Goal: Task Accomplishment & Management: Manage account settings

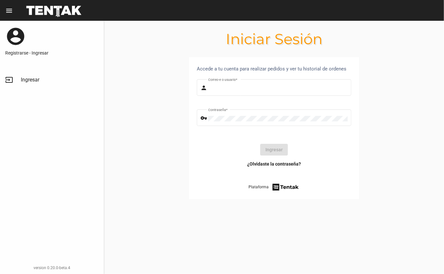
type input "[EMAIL_ADDRESS][DOMAIN_NAME]"
click at [274, 148] on button "Ingresar" at bounding box center [274, 150] width 28 height 12
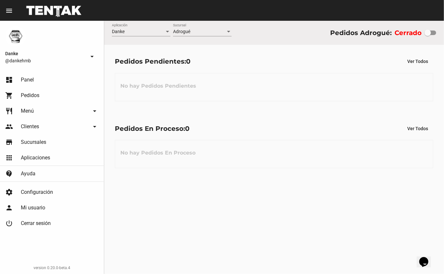
click at [22, 116] on link "restaurant Menú arrow_drop_down" at bounding box center [52, 111] width 104 height 16
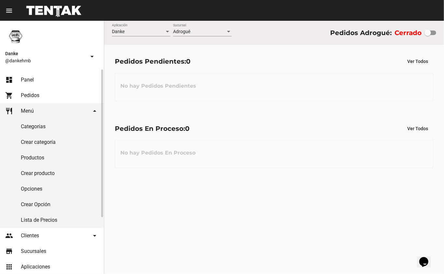
click at [27, 158] on link "Productos" at bounding box center [52, 158] width 104 height 16
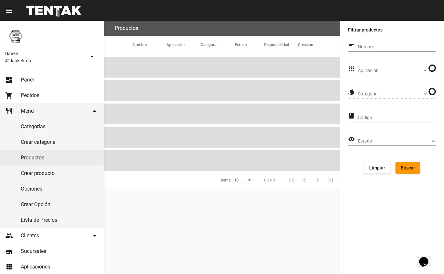
click at [374, 69] on span "Aplicación" at bounding box center [390, 70] width 65 height 5
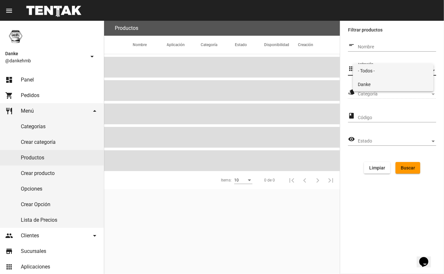
click at [371, 81] on span "Danke" at bounding box center [393, 85] width 71 height 14
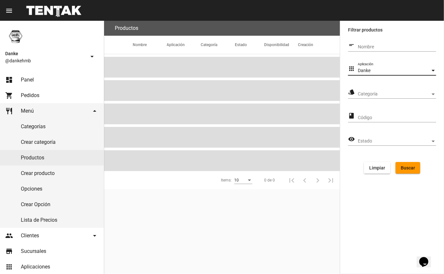
click at [366, 97] on span "Categoría" at bounding box center [394, 94] width 72 height 5
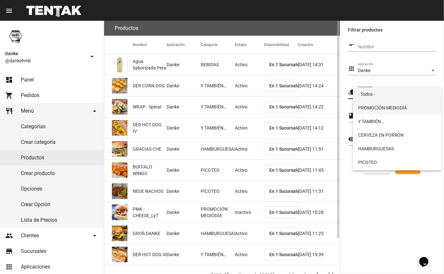
click at [367, 107] on span "PROMOCIÓN MEDIODÍA" at bounding box center [397, 108] width 78 height 14
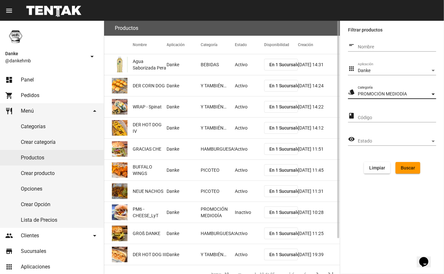
click at [402, 169] on span "Buscar" at bounding box center [407, 167] width 14 height 5
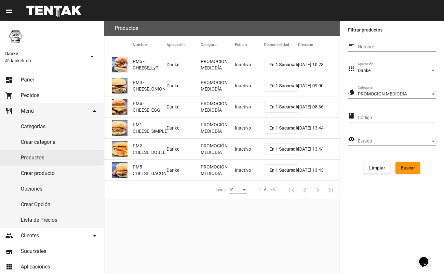
click at [236, 68] on mat-cell "Inactivo" at bounding box center [249, 64] width 29 height 21
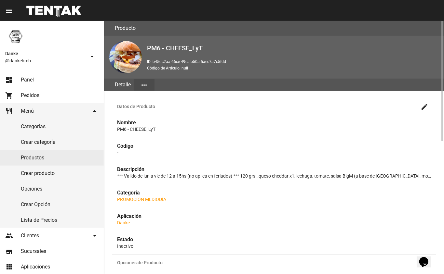
click at [424, 109] on mat-icon "create" at bounding box center [424, 107] width 8 height 8
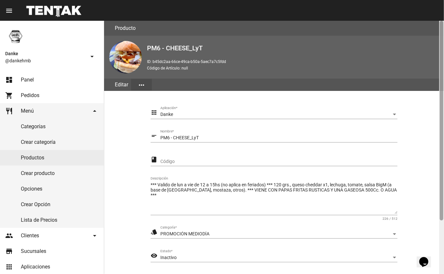
click at [441, 235] on div at bounding box center [441, 148] width 5 height 254
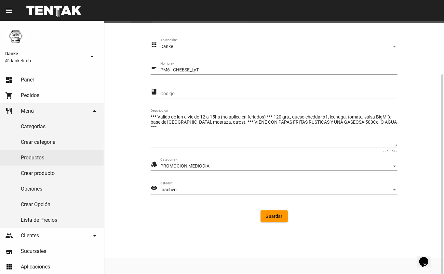
click at [188, 204] on form "apps Danke Aplicación * short_text PM6 - CHEESE_LyT Nombre * class Código *** V…" at bounding box center [273, 133] width 247 height 189
click at [200, 189] on div "Inactivo" at bounding box center [275, 190] width 231 height 5
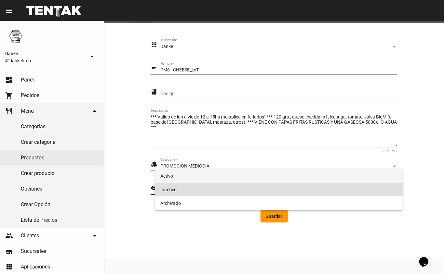
click at [211, 178] on span "Activo" at bounding box center [278, 176] width 237 height 14
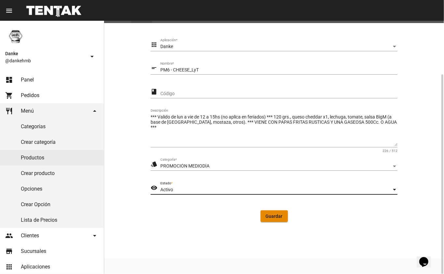
click at [276, 215] on span "Guardar" at bounding box center [274, 216] width 17 height 5
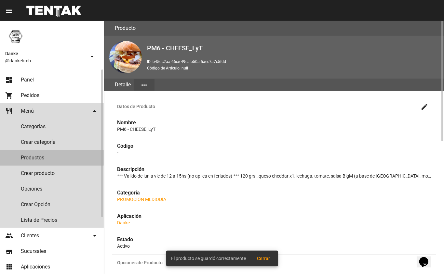
click at [22, 157] on link "Productos" at bounding box center [52, 158] width 104 height 16
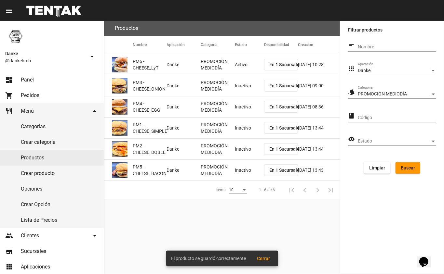
click at [242, 89] on mat-cell "Inactivo" at bounding box center [249, 85] width 29 height 21
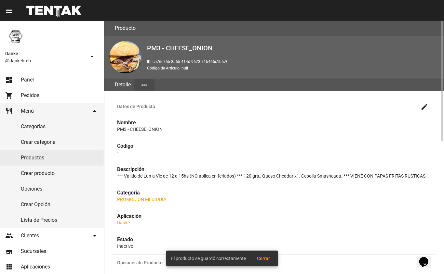
click at [423, 107] on mat-icon "create" at bounding box center [424, 107] width 8 height 8
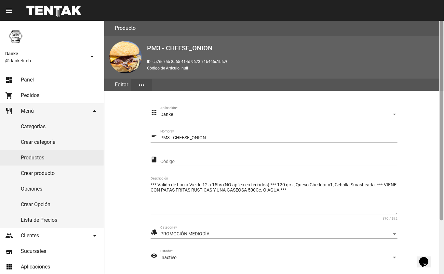
click at [441, 220] on div at bounding box center [441, 121] width 4 height 200
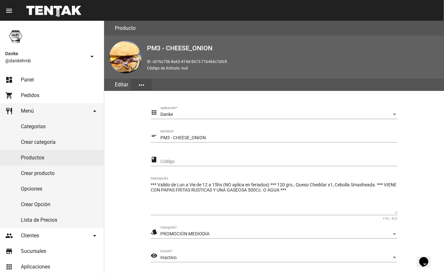
click at [164, 258] on span "Inactivo" at bounding box center [168, 257] width 16 height 5
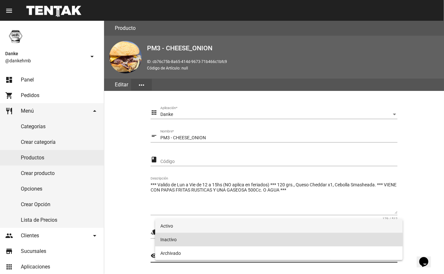
click at [167, 227] on span "Activo" at bounding box center [278, 226] width 237 height 14
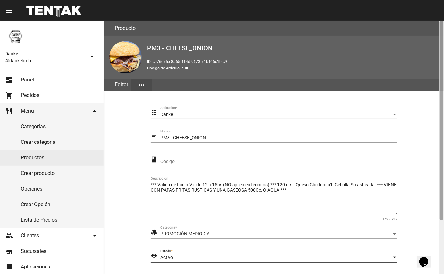
click at [442, 235] on div at bounding box center [441, 148] width 5 height 254
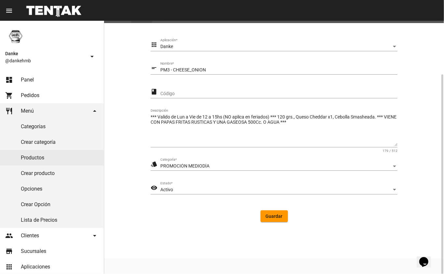
click at [268, 213] on button "Guardar" at bounding box center [273, 217] width 27 height 12
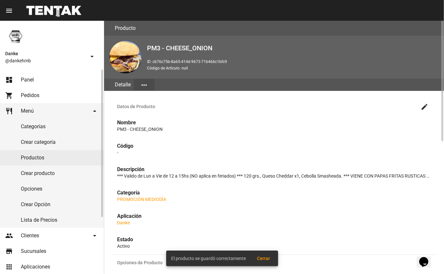
click at [39, 156] on link "Productos" at bounding box center [52, 158] width 104 height 16
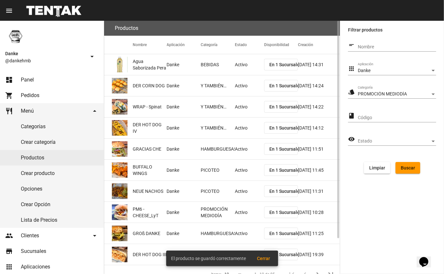
click at [409, 168] on span "Buscar" at bounding box center [407, 167] width 14 height 5
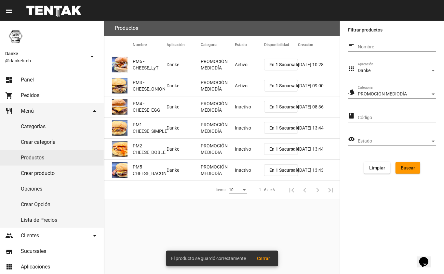
click at [243, 103] on mat-cell "Inactivo" at bounding box center [249, 107] width 29 height 21
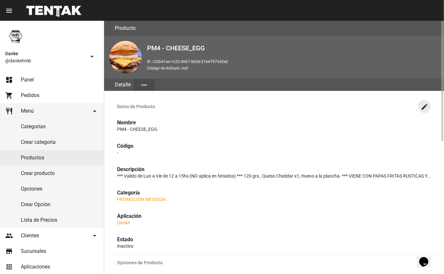
click at [424, 107] on mat-icon "create" at bounding box center [424, 107] width 8 height 8
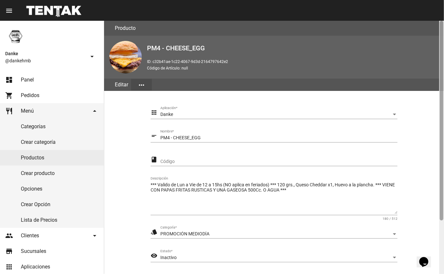
click at [440, 233] on div at bounding box center [441, 148] width 5 height 254
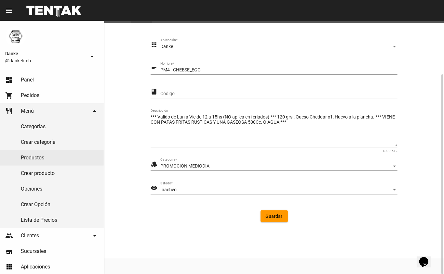
click at [165, 187] on span "Inactivo" at bounding box center [168, 189] width 16 height 5
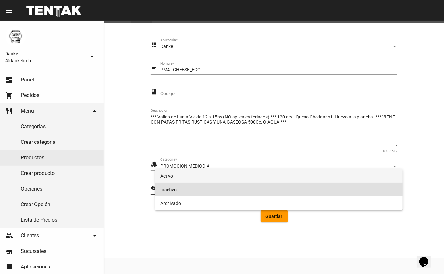
click at [164, 176] on span "Activo" at bounding box center [278, 176] width 237 height 14
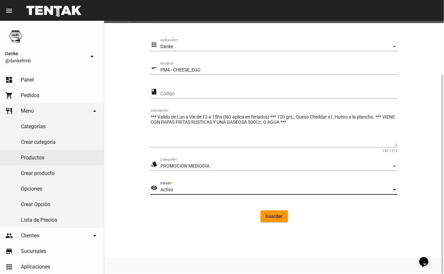
click at [266, 217] on span "Guardar" at bounding box center [274, 216] width 17 height 5
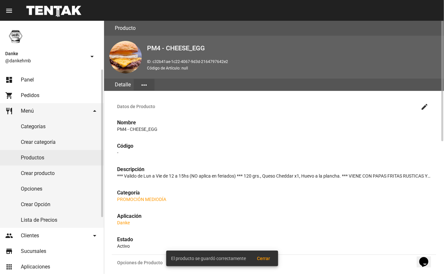
click at [43, 159] on link "Productos" at bounding box center [52, 158] width 104 height 16
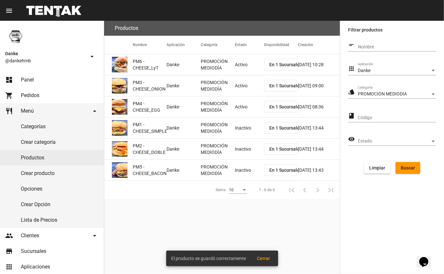
click at [237, 127] on mat-cell "Inactivo" at bounding box center [249, 128] width 29 height 21
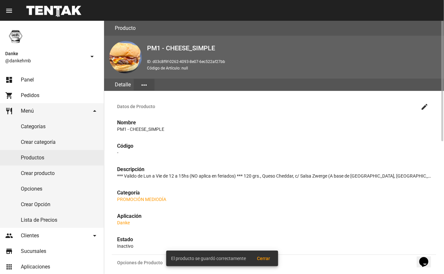
click at [423, 108] on mat-icon "create" at bounding box center [424, 107] width 8 height 8
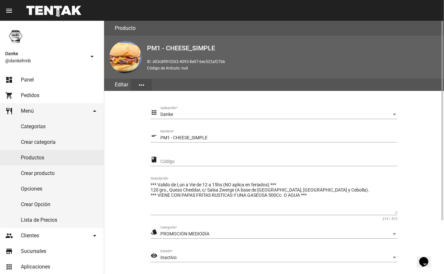
click at [187, 255] on div "Inactivo" at bounding box center [275, 257] width 231 height 5
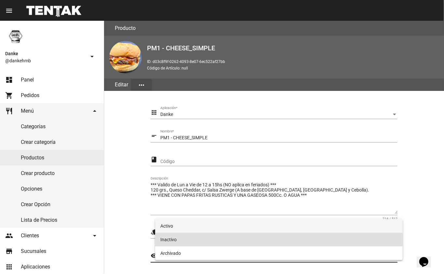
click at [210, 229] on span "Activo" at bounding box center [278, 226] width 237 height 14
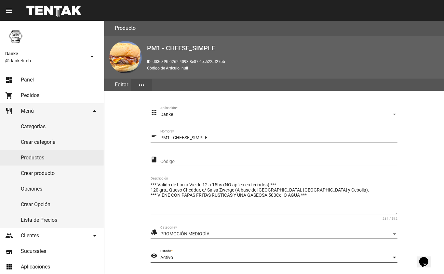
click at [441, 220] on div at bounding box center [442, 121] width 2 height 200
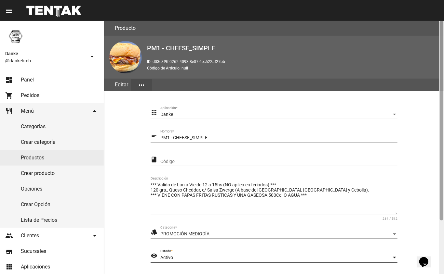
click at [439, 243] on div at bounding box center [441, 148] width 5 height 254
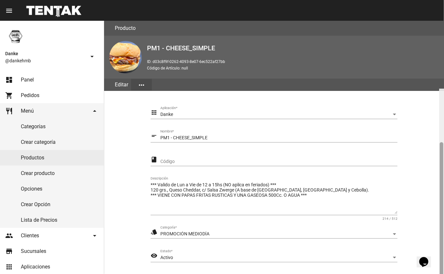
scroll to position [68, 0]
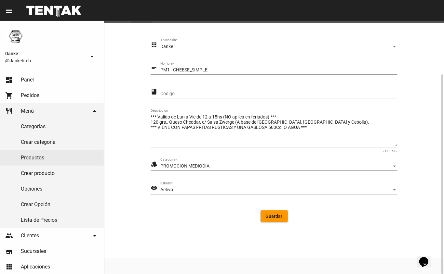
click at [270, 216] on span "Guardar" at bounding box center [274, 216] width 17 height 5
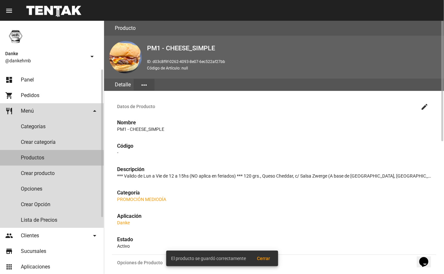
click at [30, 159] on link "Productos" at bounding box center [52, 158] width 104 height 16
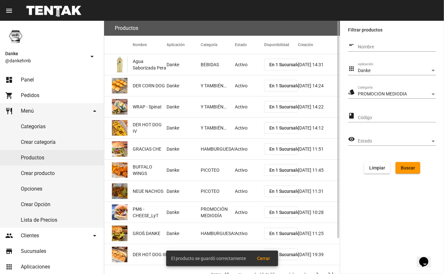
click at [406, 166] on span "Buscar" at bounding box center [407, 167] width 14 height 5
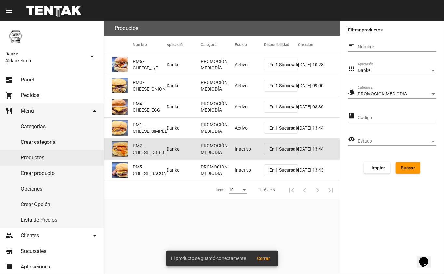
click at [235, 151] on mat-cell "Inactivo" at bounding box center [249, 149] width 29 height 21
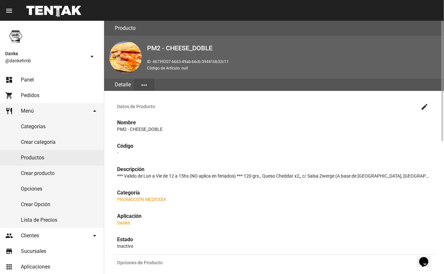
click at [423, 107] on mat-icon "create" at bounding box center [424, 107] width 8 height 8
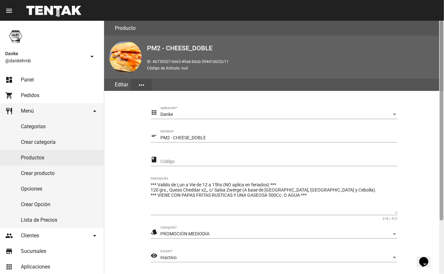
click at [440, 238] on div at bounding box center [441, 148] width 5 height 254
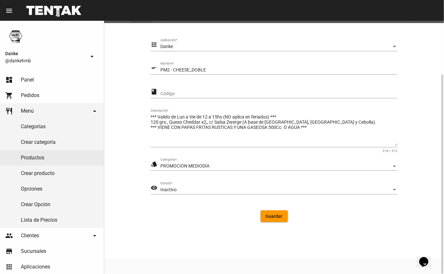
click at [167, 190] on span "Inactivo" at bounding box center [168, 189] width 16 height 5
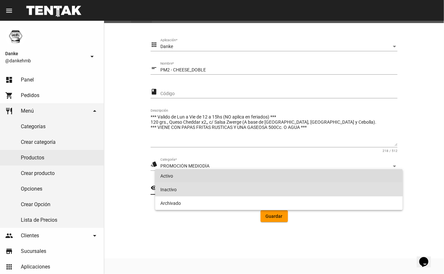
click at [164, 177] on span "Activo" at bounding box center [278, 176] width 237 height 14
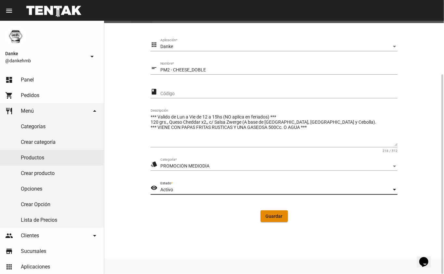
click at [267, 213] on button "Guardar" at bounding box center [273, 217] width 27 height 12
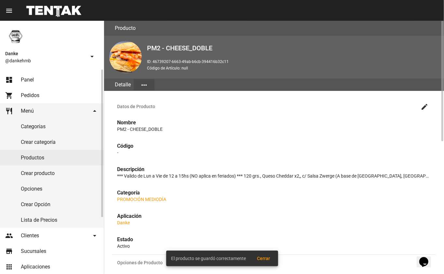
click at [41, 157] on link "Productos" at bounding box center [52, 158] width 104 height 16
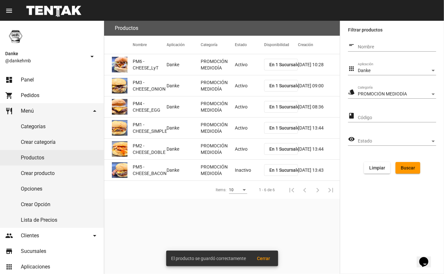
click at [246, 168] on mat-cell "Inactivo" at bounding box center [249, 170] width 29 height 21
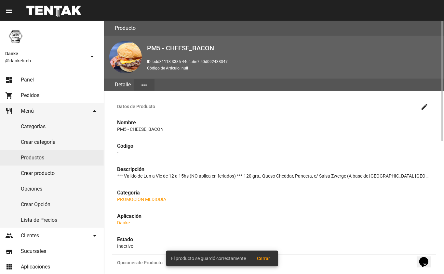
click at [424, 106] on mat-icon "create" at bounding box center [424, 107] width 8 height 8
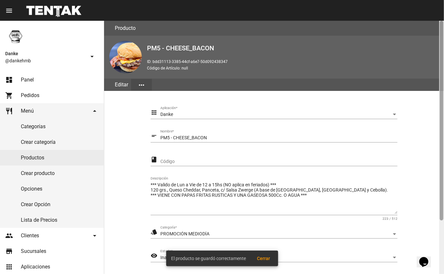
click at [439, 235] on div at bounding box center [441, 148] width 5 height 254
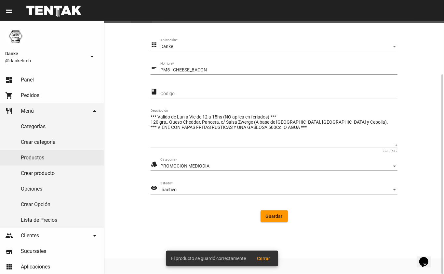
click at [177, 190] on div "Inactivo" at bounding box center [275, 190] width 231 height 5
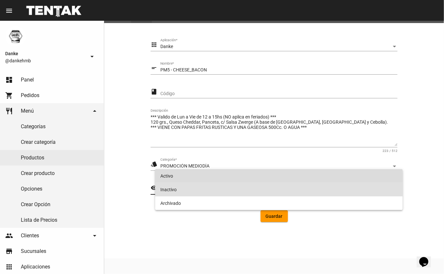
click at [164, 176] on span "Activo" at bounding box center [278, 176] width 237 height 14
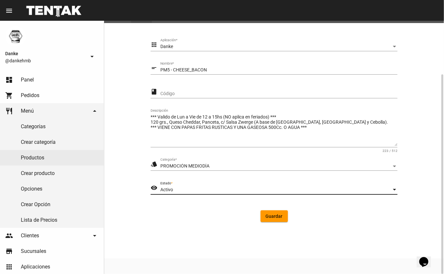
click at [269, 215] on span "Guardar" at bounding box center [274, 216] width 17 height 5
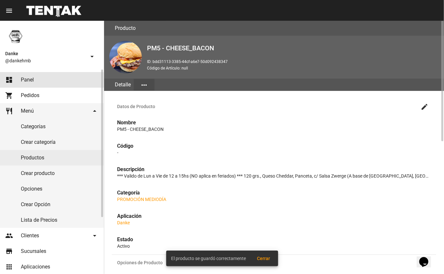
click at [29, 81] on span "Panel" at bounding box center [27, 80] width 13 height 7
